Goal: Task Accomplishment & Management: Use online tool/utility

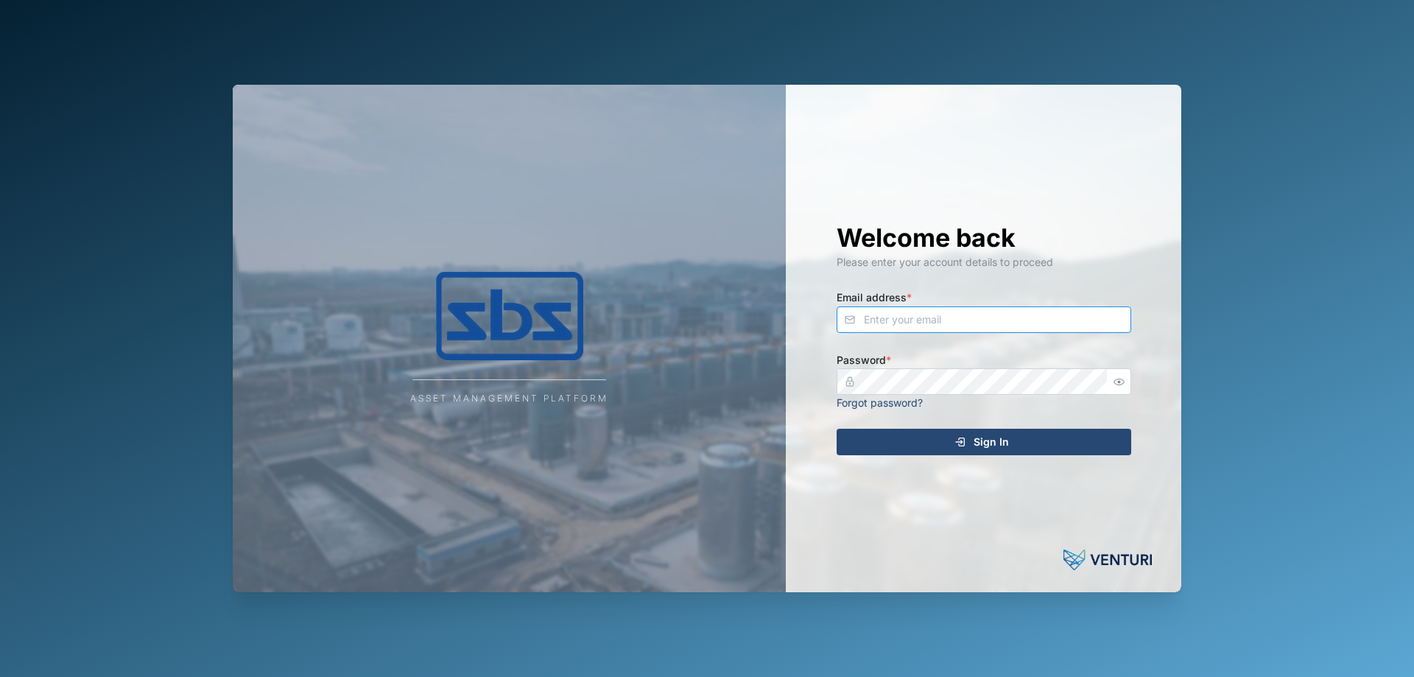
click at [1005, 323] on input "Email address *" at bounding box center [984, 319] width 295 height 27
type input "[PERSON_NAME][EMAIL_ADDRESS][DOMAIN_NAME]"
click at [928, 450] on div "Sign In" at bounding box center [981, 441] width 271 height 25
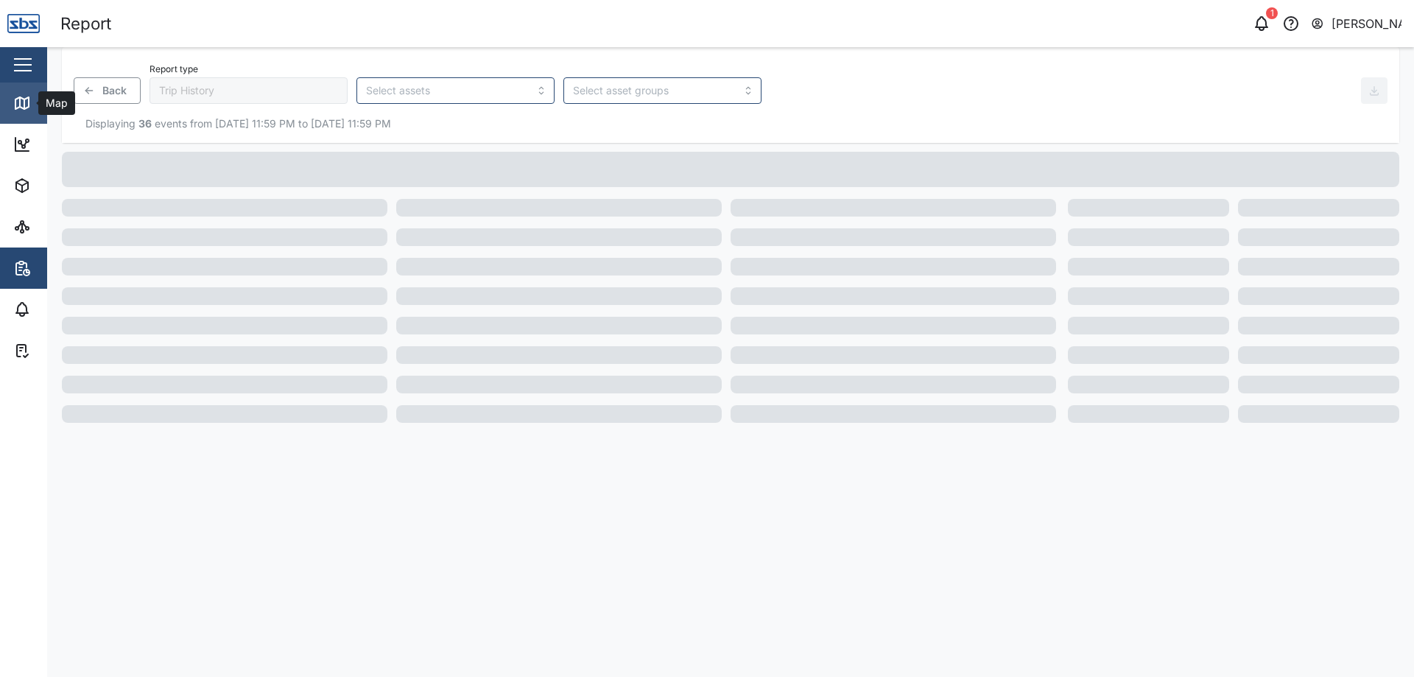
click at [27, 108] on icon at bounding box center [21, 103] width 13 height 12
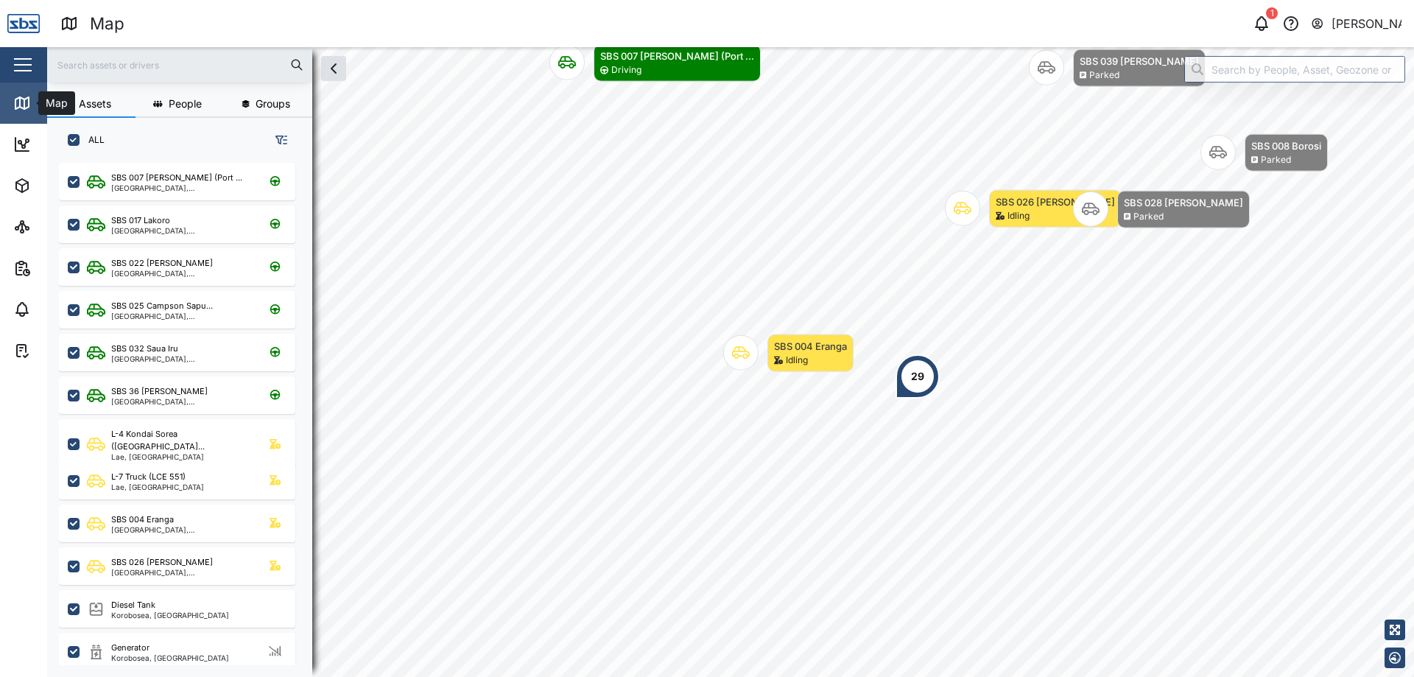
scroll to position [496, 231]
click at [345, 80] on button "button" at bounding box center [333, 68] width 25 height 25
